Goal: Information Seeking & Learning: Learn about a topic

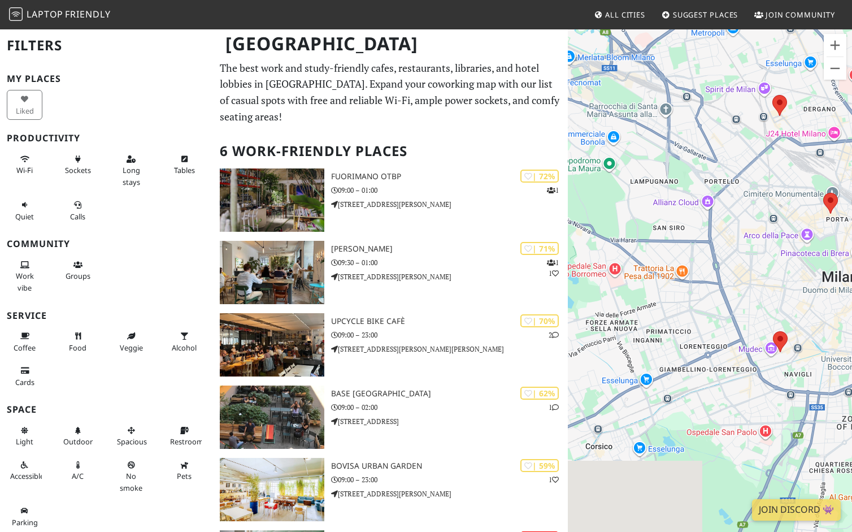
drag, startPoint x: 633, startPoint y: 388, endPoint x: 804, endPoint y: 313, distance: 187.2
click at [805, 313] on div "To navigate, press the arrow keys." at bounding box center [710, 294] width 284 height 532
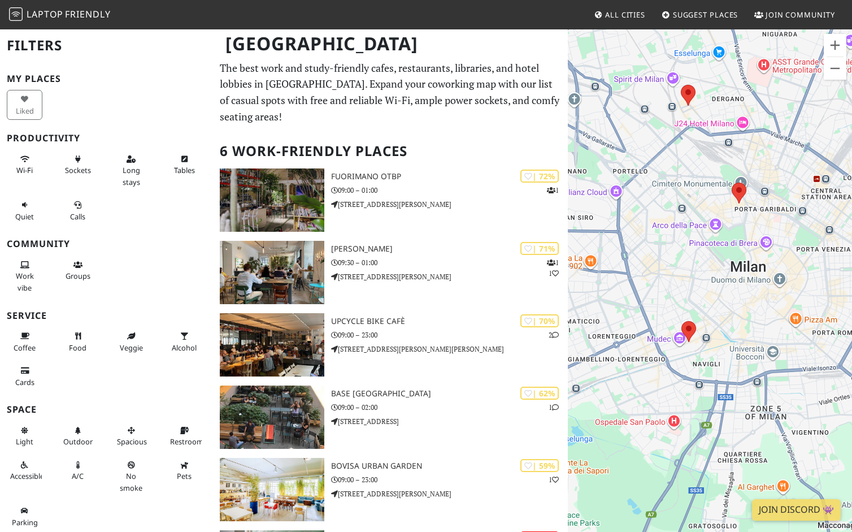
drag, startPoint x: 726, startPoint y: 304, endPoint x: 672, endPoint y: 298, distance: 54.5
click at [672, 298] on div "To navigate, press the arrow keys." at bounding box center [710, 294] width 284 height 532
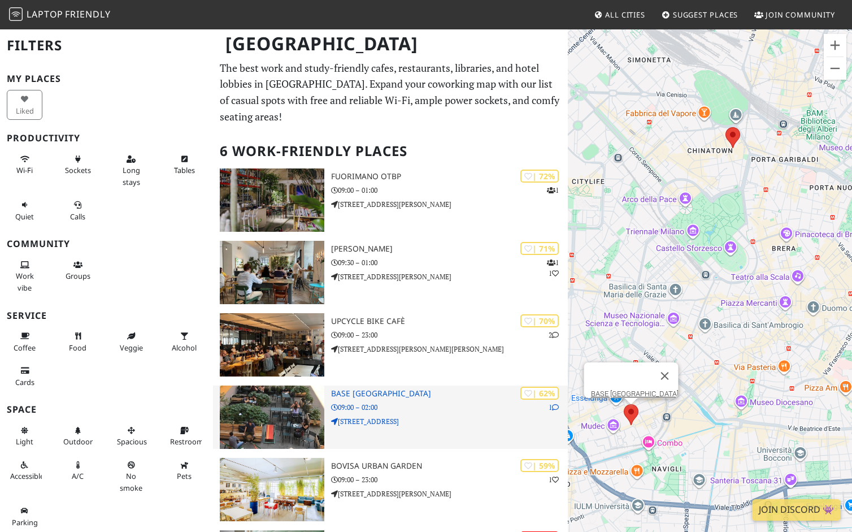
click at [473, 416] on p "[STREET_ADDRESS]" at bounding box center [449, 421] width 237 height 11
click at [368, 389] on h3 "BASE [GEOGRAPHIC_DATA]" at bounding box center [449, 394] width 237 height 10
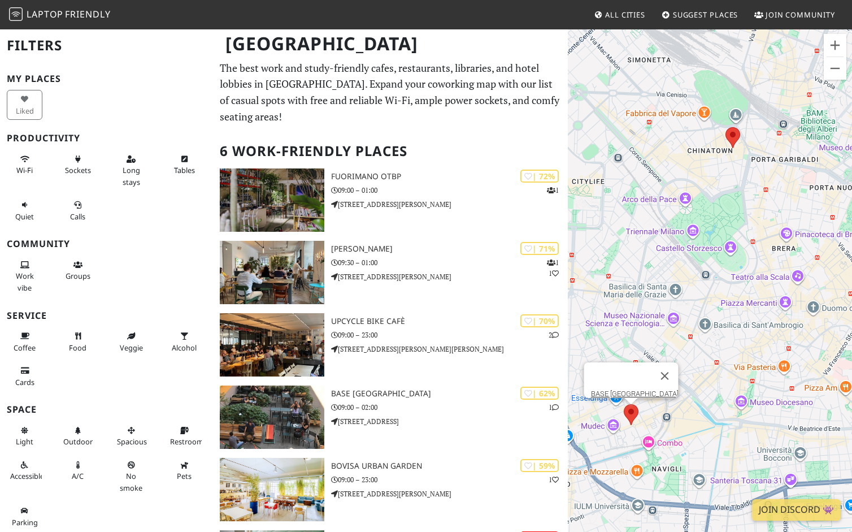
click at [734, 289] on div "To navigate, press the arrow keys. BASE [GEOGRAPHIC_DATA]" at bounding box center [710, 294] width 284 height 532
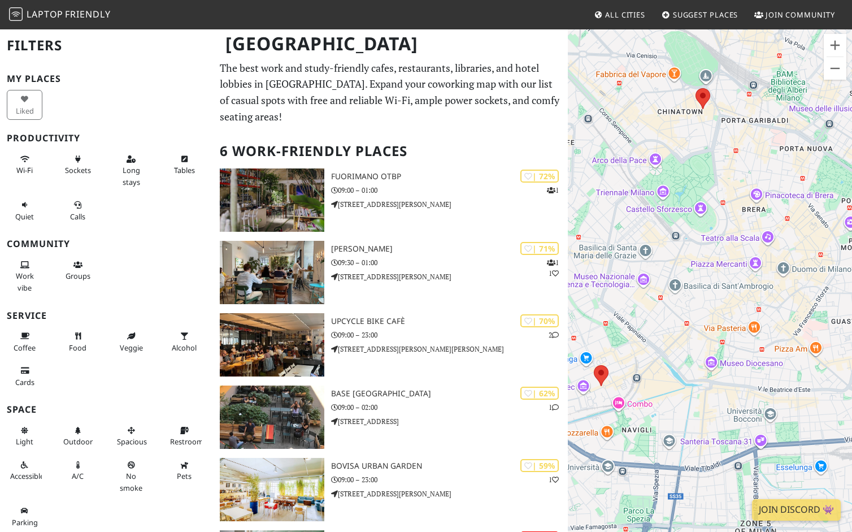
drag, startPoint x: 734, startPoint y: 335, endPoint x: 823, endPoint y: 101, distance: 250.1
click at [823, 101] on div "To navigate, press the arrow keys." at bounding box center [710, 294] width 284 height 532
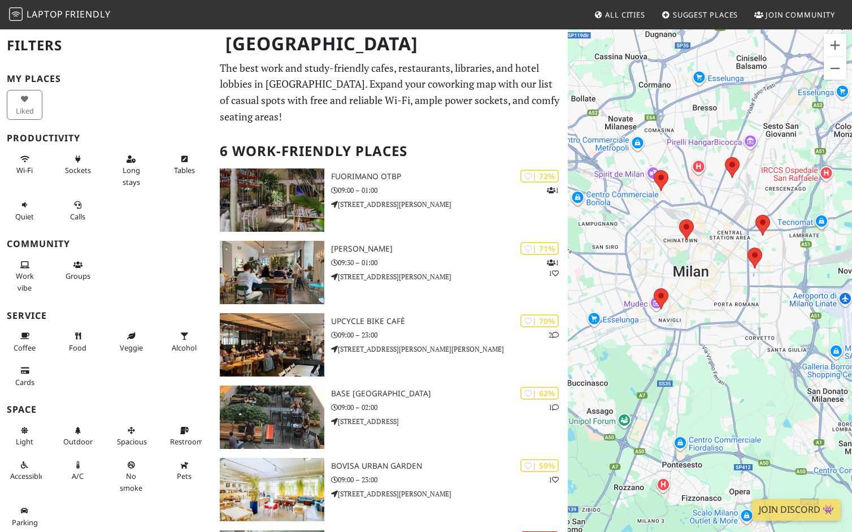
drag, startPoint x: 730, startPoint y: 288, endPoint x: 710, endPoint y: 302, distance: 24.9
click at [710, 302] on div "To navigate, press the arrow keys." at bounding box center [710, 294] width 284 height 532
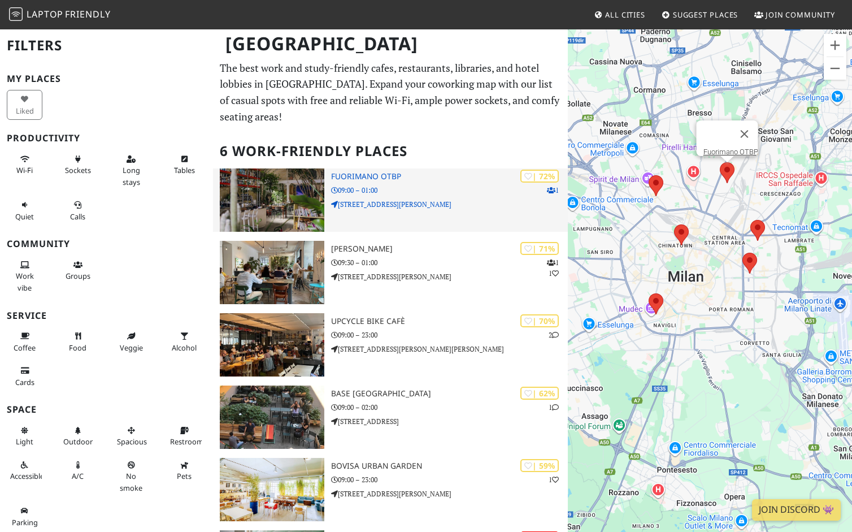
click at [457, 185] on p "09:00 – 01:00" at bounding box center [449, 190] width 237 height 11
